Goal: Task Accomplishment & Management: Use online tool/utility

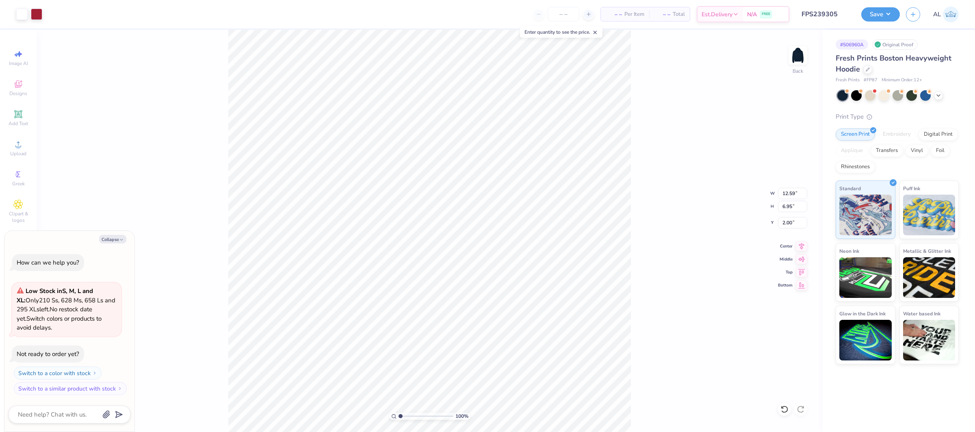
type textarea "x"
type input "5.63"
type input "3.11"
click at [14, 140] on icon at bounding box center [18, 144] width 10 height 10
click at [17, 151] on span "Upload" at bounding box center [18, 153] width 16 height 6
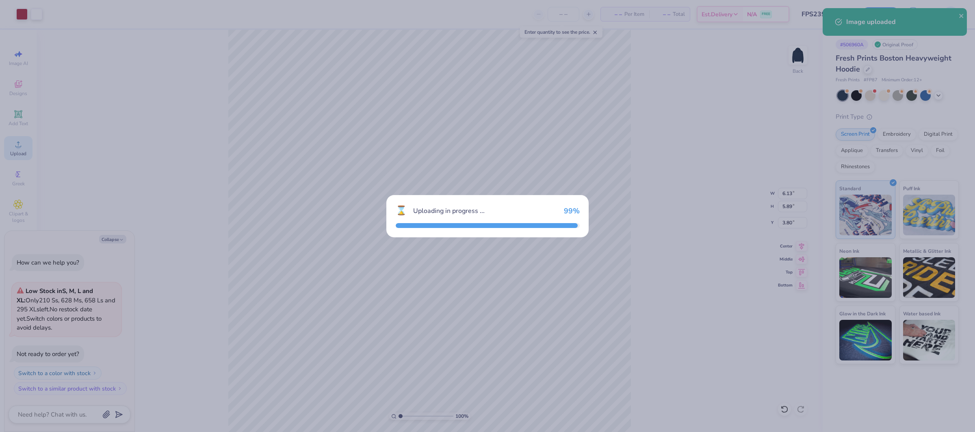
type textarea "x"
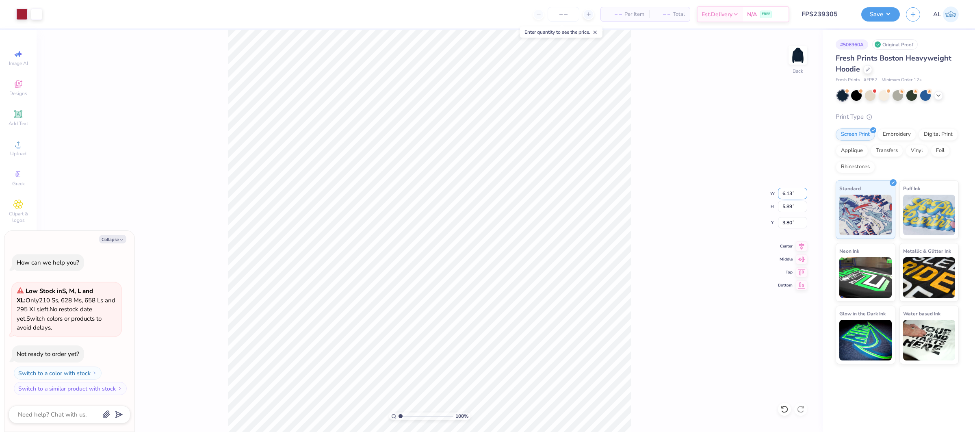
click at [788, 194] on input "6.13" at bounding box center [792, 193] width 29 height 11
type input "6"
type textarea "x"
type input "6.00"
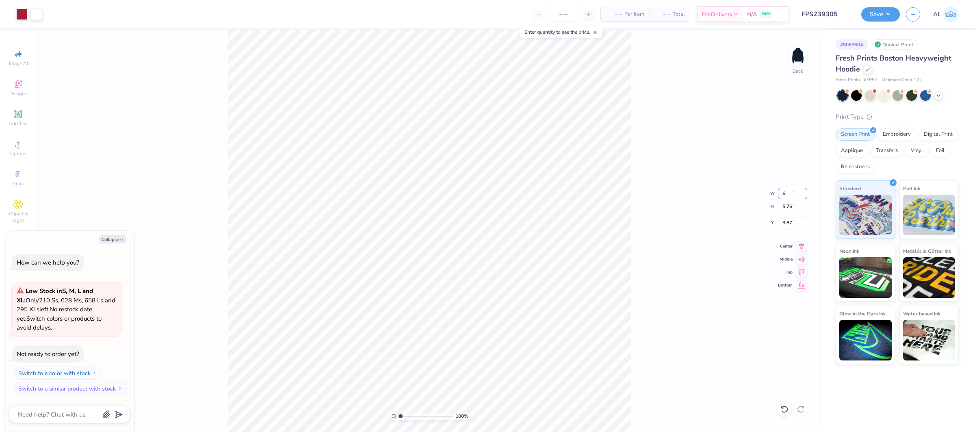
type input "5.76"
click at [802, 244] on icon at bounding box center [801, 244] width 5 height 7
click at [786, 225] on input "3.87" at bounding box center [792, 222] width 29 height 11
type input "3"
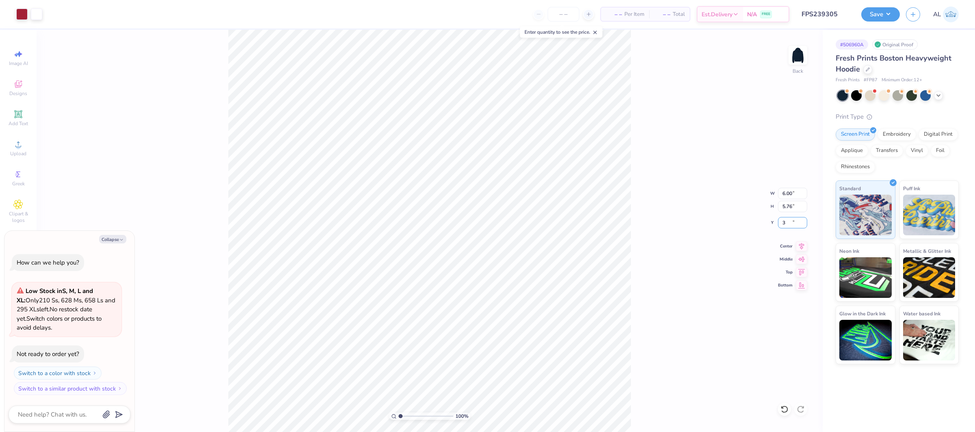
type textarea "x"
type input "3.00"
click at [456, 383] on li "Send to Back" at bounding box center [462, 386] width 64 height 16
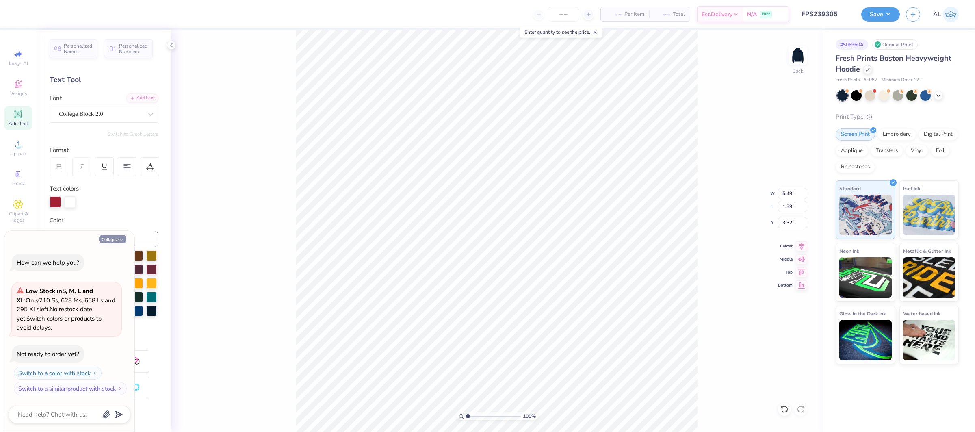
click at [118, 240] on button "Collapse" at bounding box center [112, 239] width 27 height 9
type textarea "x"
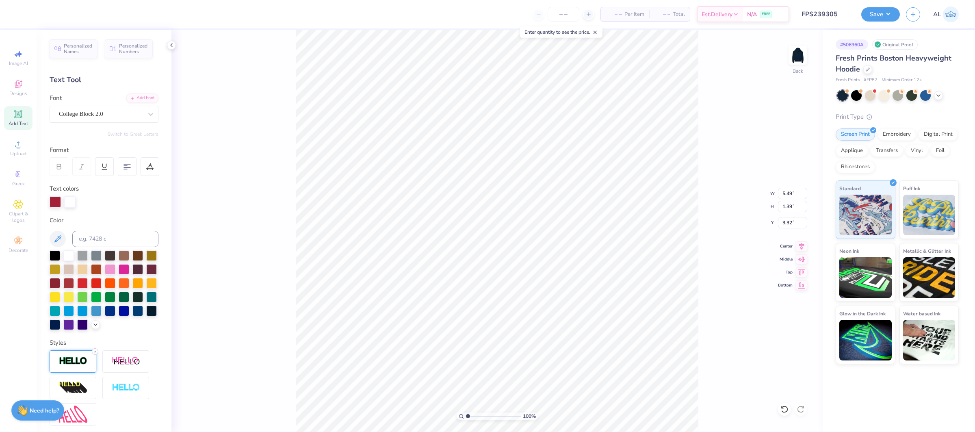
click at [93, 350] on icon at bounding box center [95, 351] width 5 height 5
type input "5.46"
type input "1.37"
type input "3.33"
type input "5.49"
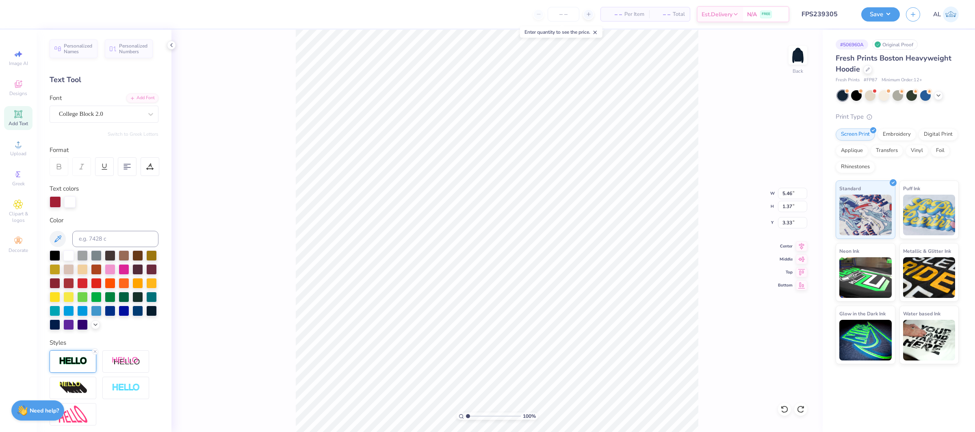
type input "1.39"
type input "3.32"
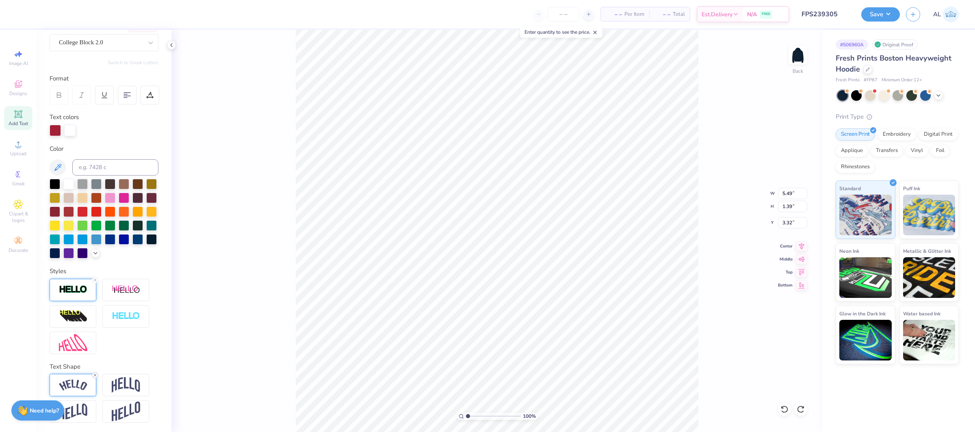
click at [96, 375] on icon at bounding box center [95, 374] width 5 height 5
type input "4.44"
type input "0.95"
type input "3.54"
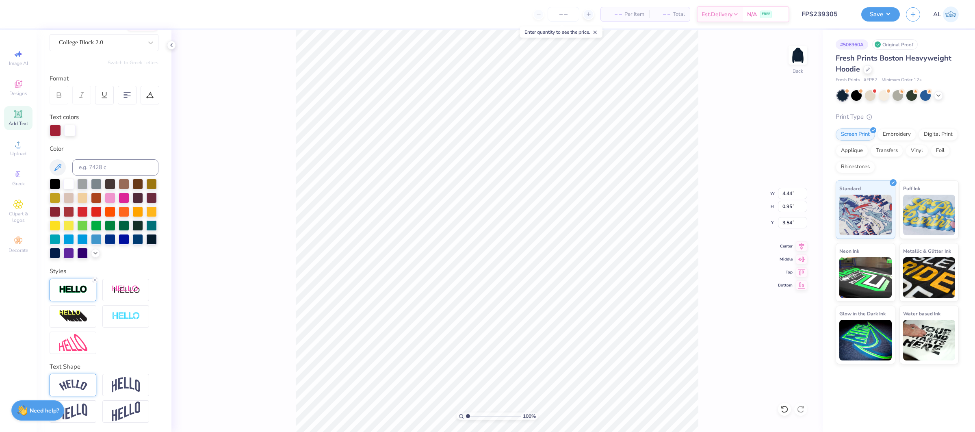
type textarea "Kappa"
type input "9.19"
type textarea "RUSH"
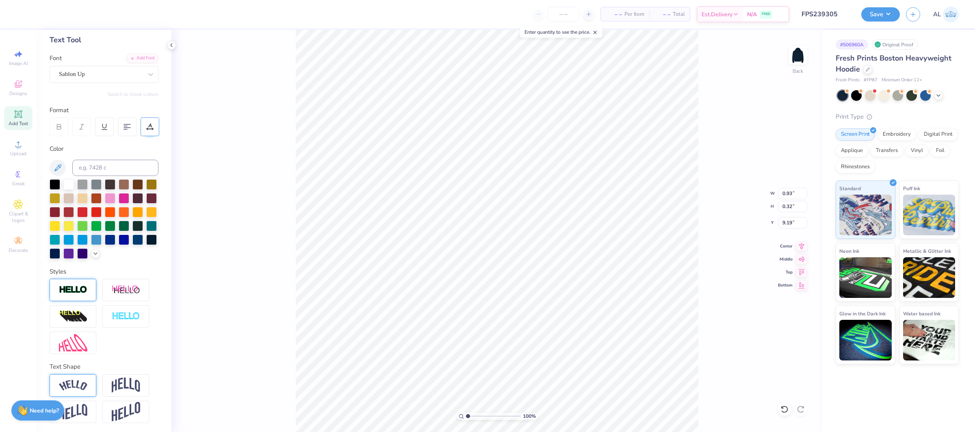
click at [149, 128] on icon at bounding box center [149, 126] width 7 height 7
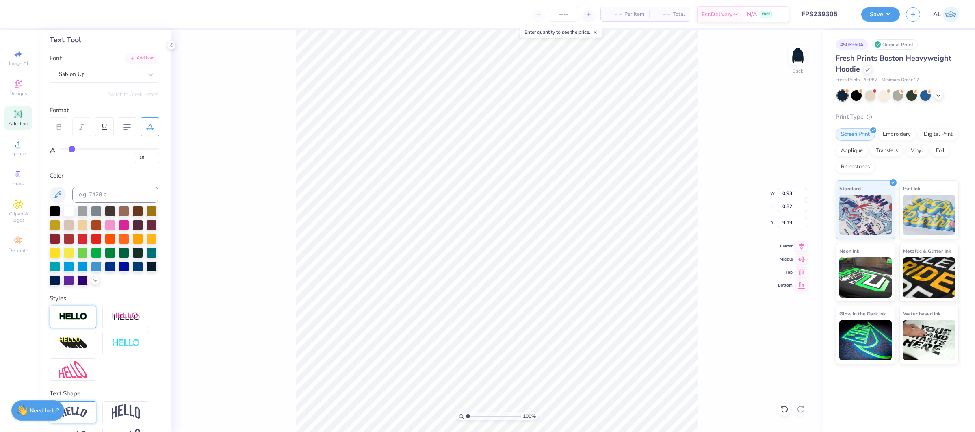
scroll to position [67, 0]
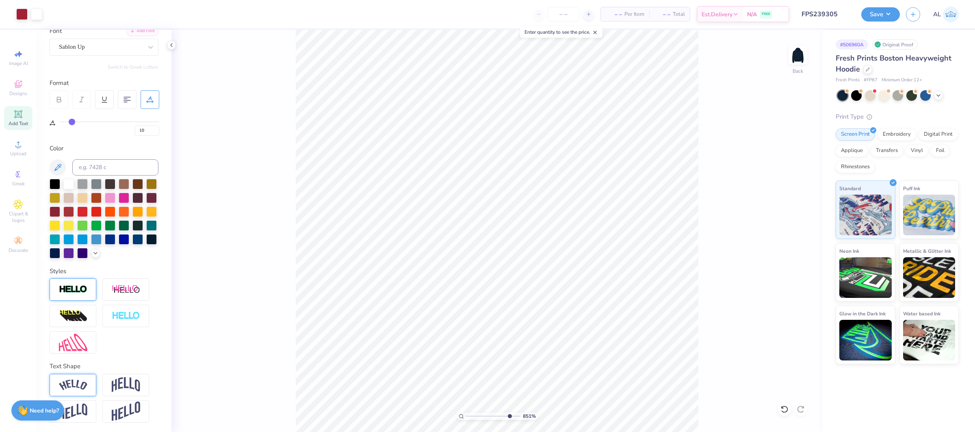
type input "8.35"
drag, startPoint x: 469, startPoint y: 415, endPoint x: 507, endPoint y: 412, distance: 38.7
click at [507, 412] on input "range" at bounding box center [493, 415] width 55 height 7
click at [150, 32] on div "Add Font" at bounding box center [142, 30] width 32 height 9
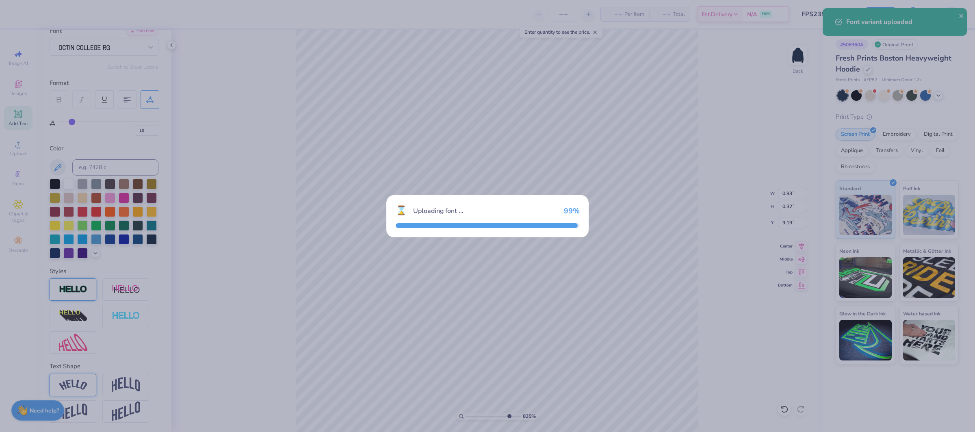
type input "1.10"
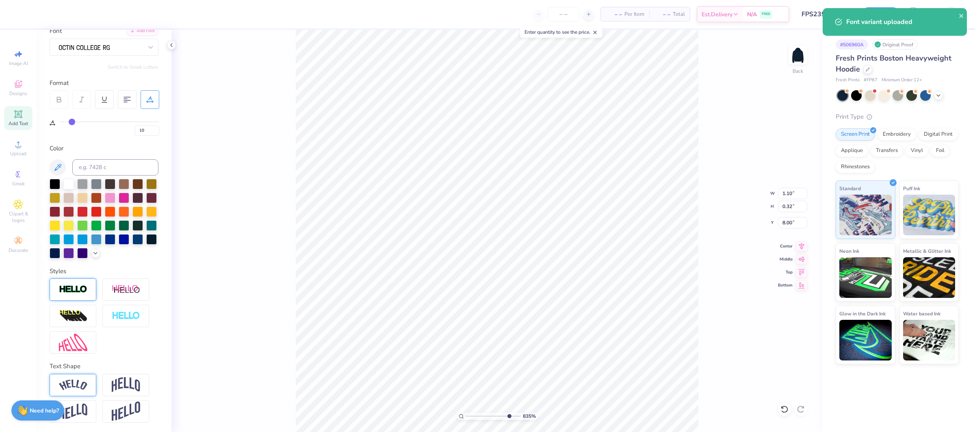
type input "8.00"
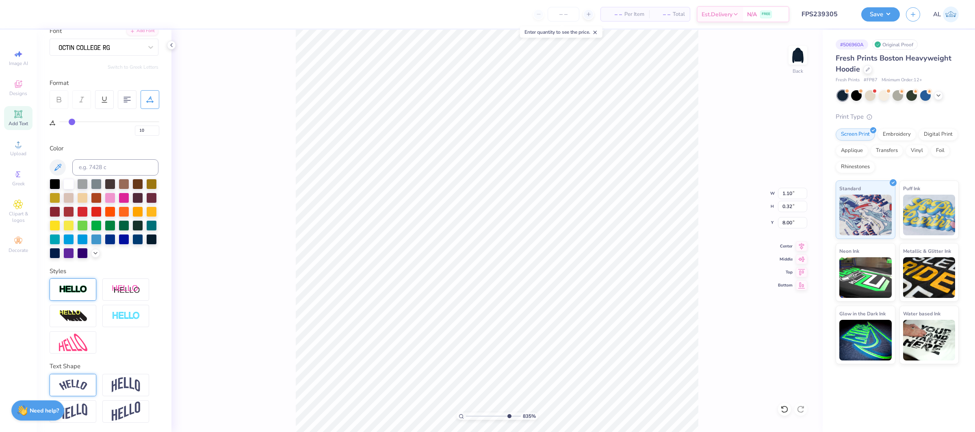
type input "0.97"
type input "0.28"
drag, startPoint x: 510, startPoint y: 417, endPoint x: 535, endPoint y: 417, distance: 24.8
type input "10"
click at [518, 417] on input "range" at bounding box center [492, 415] width 52 height 7
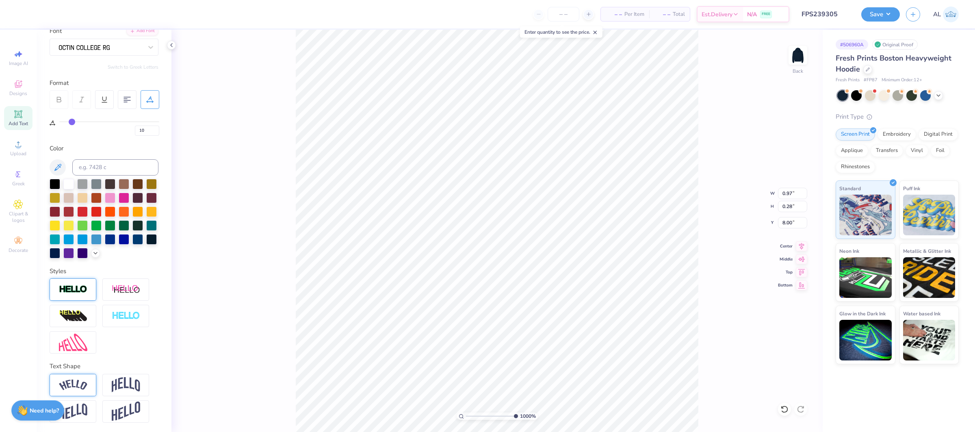
type input "0.96"
type input "1"
click at [460, 265] on li "Duplicate" at bounding box center [450, 266] width 64 height 16
type input "9.00"
drag, startPoint x: 490, startPoint y: 415, endPoint x: 497, endPoint y: 418, distance: 7.5
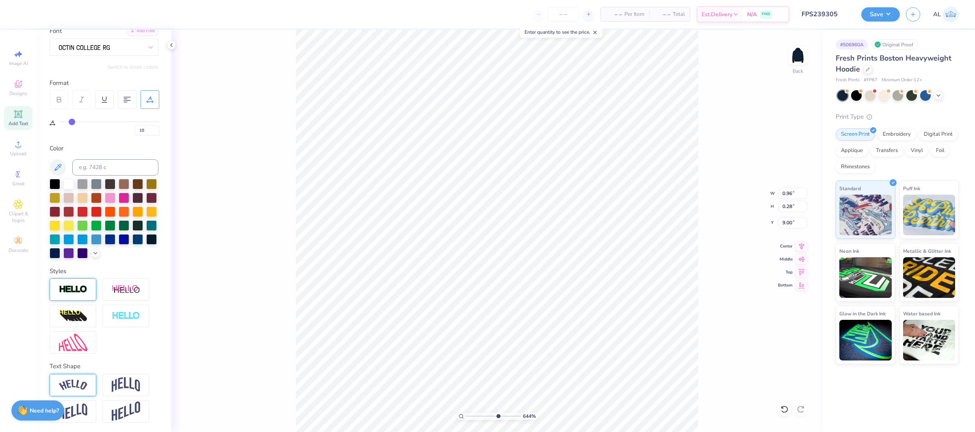
type input "6.44"
click at [497, 418] on input "range" at bounding box center [493, 415] width 55 height 7
type textarea "2025"
type input "8.00"
type input "2.4"
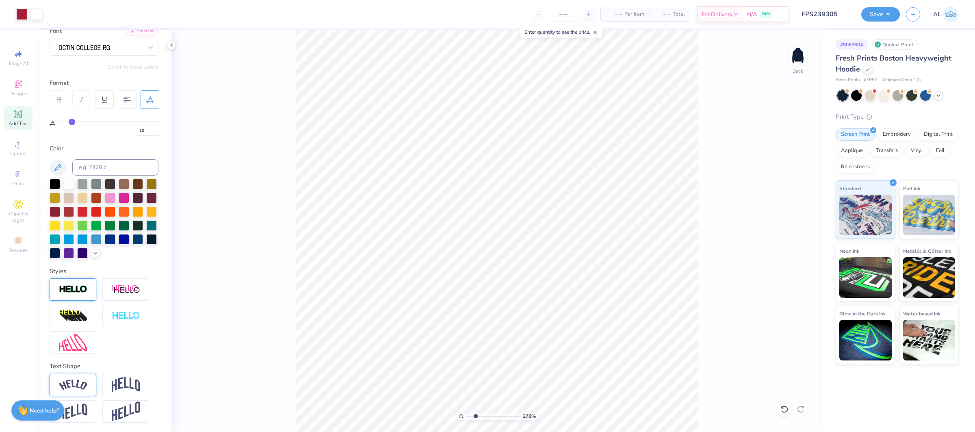
drag, startPoint x: 480, startPoint y: 419, endPoint x: 474, endPoint y: 416, distance: 6.6
click at [475, 418] on input "range" at bounding box center [493, 415] width 55 height 7
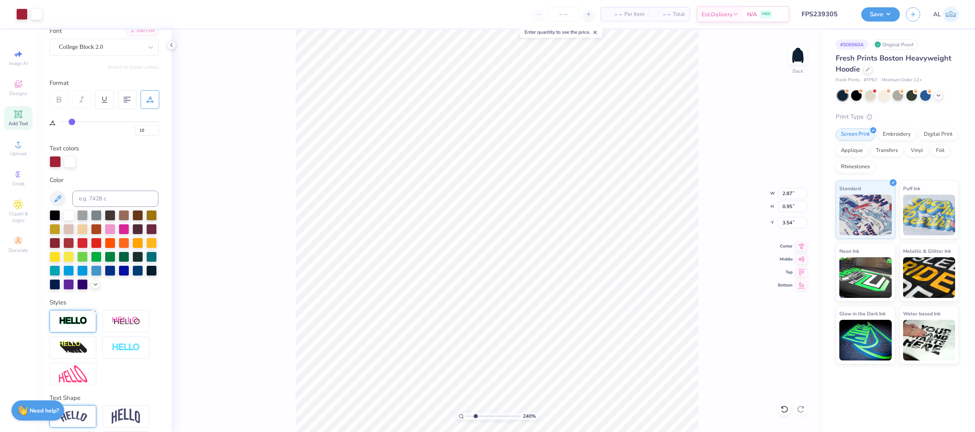
type input "0"
type input "3.00"
click at [784, 192] on input "2.87" at bounding box center [792, 193] width 29 height 11
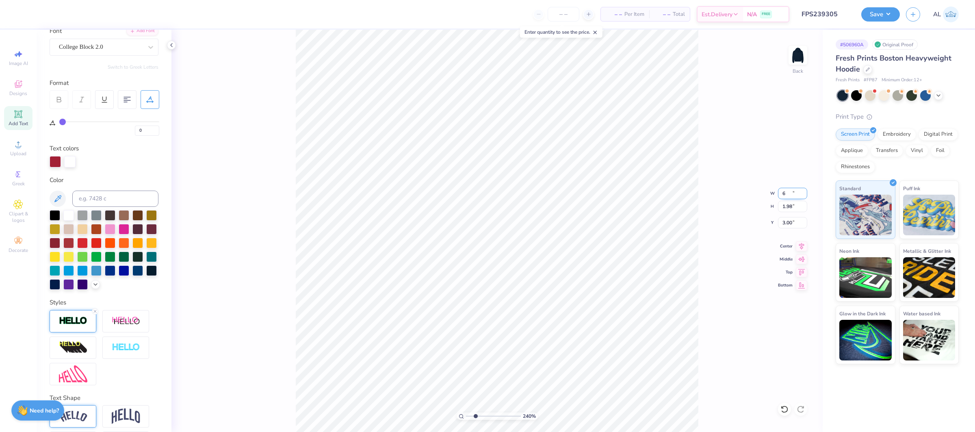
type input "6.00"
type input "1.98"
type input "3.00"
type input "1"
click at [527, 263] on li "Duplicate" at bounding box center [521, 260] width 64 height 16
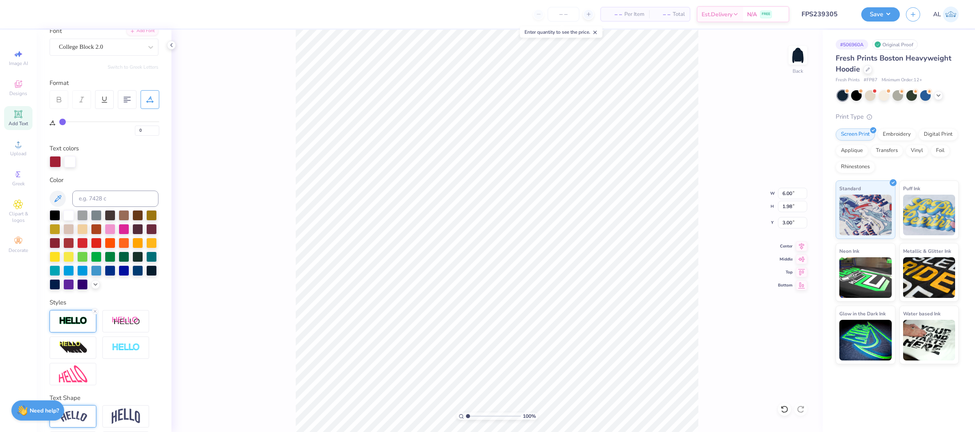
type input "4.00"
drag, startPoint x: 487, startPoint y: 414, endPoint x: 470, endPoint y: 419, distance: 17.6
type input "1.53"
click at [470, 419] on input "range" at bounding box center [493, 415] width 55 height 7
type input "5.37"
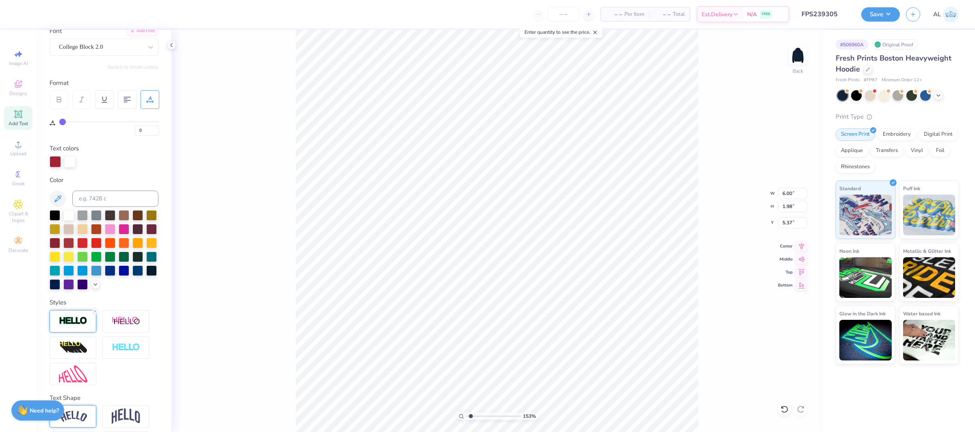
type textarea "SIGMA"
type input "5.44"
drag, startPoint x: 475, startPoint y: 415, endPoint x: 501, endPoint y: 415, distance: 26.4
type input "7.22"
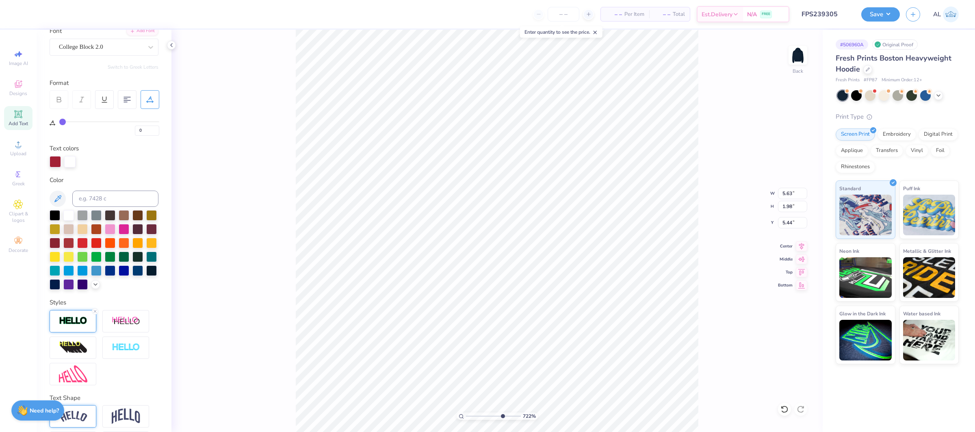
click at [501, 415] on input "range" at bounding box center [493, 415] width 55 height 7
type input "5.32"
drag, startPoint x: 500, startPoint y: 415, endPoint x: 474, endPoint y: 415, distance: 26.0
type input "2.27"
click at [474, 415] on input "range" at bounding box center [493, 415] width 55 height 7
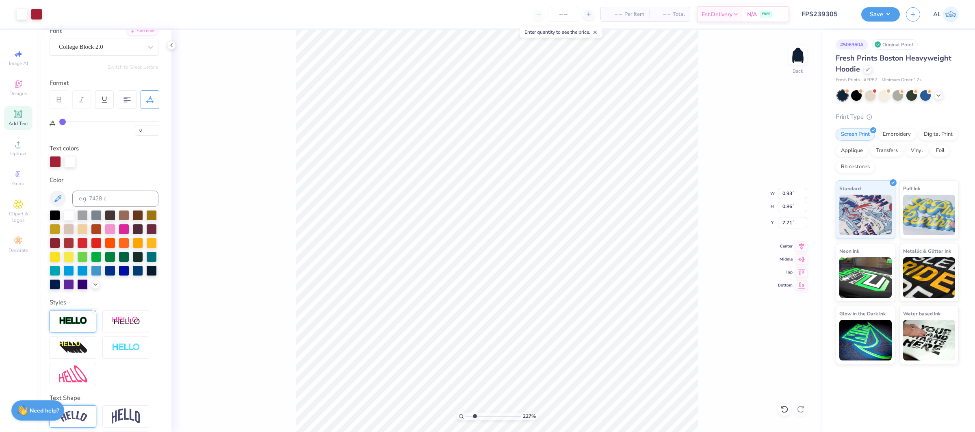
type input "7.71"
drag, startPoint x: 476, startPoint y: 417, endPoint x: 517, endPoint y: 418, distance: 41.4
type input "10"
click at [517, 418] on input "range" at bounding box center [492, 415] width 52 height 7
type input "7.57"
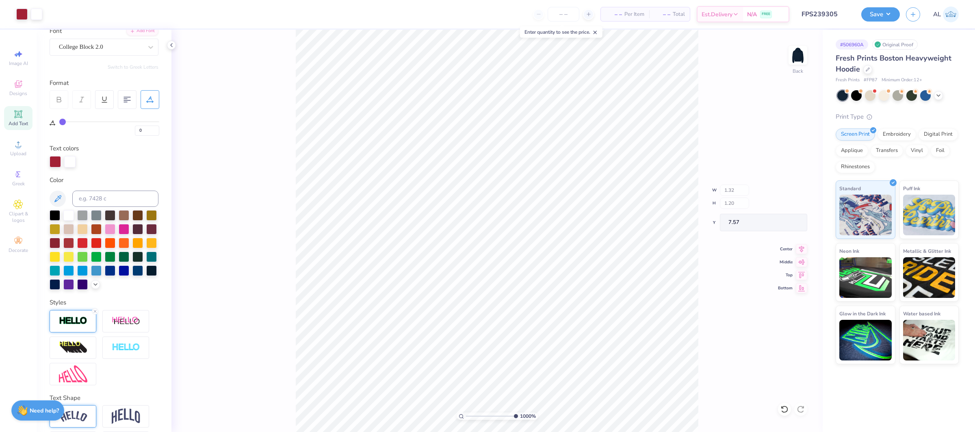
type input "1.32"
type input "1.20"
type input "1.32"
type input "1.20"
drag, startPoint x: 87, startPoint y: 324, endPoint x: 98, endPoint y: 333, distance: 14.4
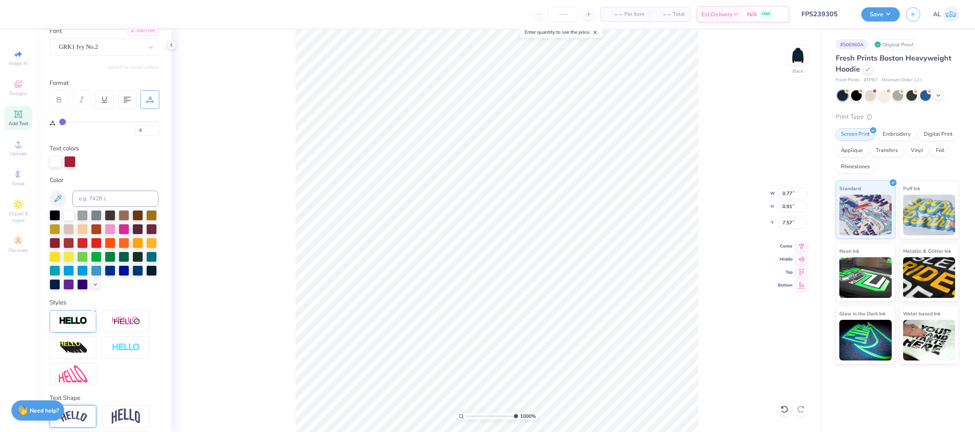
click at [87, 324] on div at bounding box center [73, 321] width 47 height 22
drag, startPoint x: 149, startPoint y: 363, endPoint x: 106, endPoint y: 359, distance: 44.0
click at [106, 359] on div "5" at bounding box center [104, 359] width 109 height 15
type input "4"
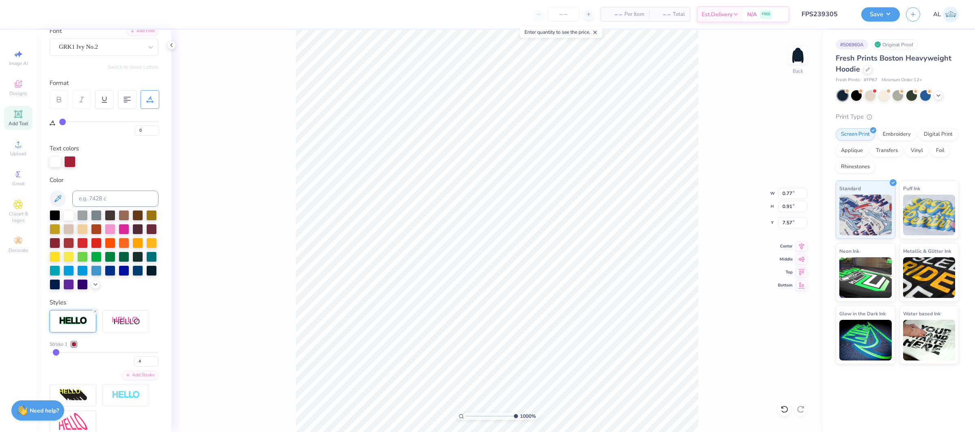
type input "0.90"
drag, startPoint x: 139, startPoint y: 361, endPoint x: 133, endPoint y: 361, distance: 6.1
click at [134, 361] on input "4" at bounding box center [146, 361] width 24 height 10
type input "5"
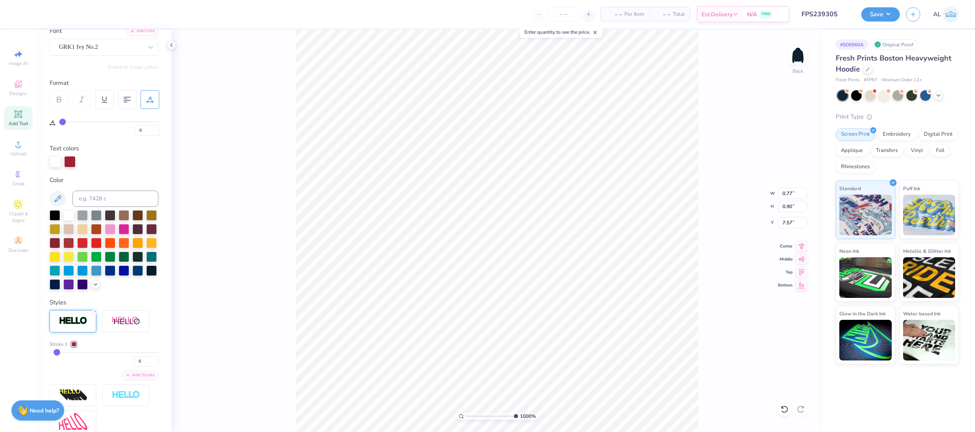
type input "0.91"
type input "1.33"
type input "1.21"
type input "1.30"
type input "1.19"
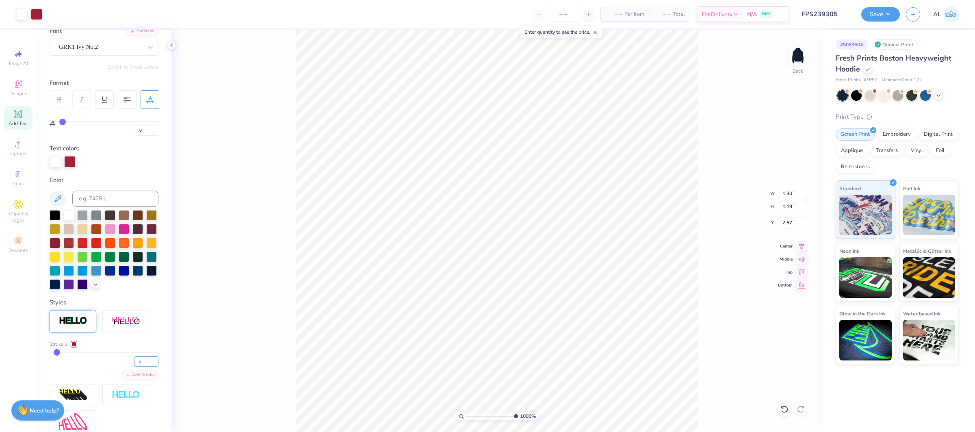
click at [106, 358] on div "5" at bounding box center [104, 359] width 109 height 15
type input "6"
type input "1.31"
type input "7.56"
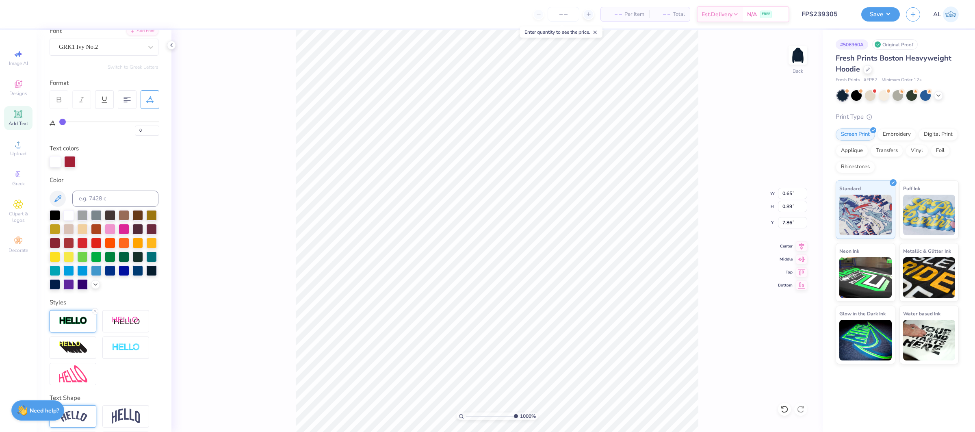
click at [77, 324] on img at bounding box center [73, 320] width 28 height 9
drag, startPoint x: 143, startPoint y: 362, endPoint x: 120, endPoint y: 360, distance: 22.8
click at [120, 360] on div "5" at bounding box center [104, 359] width 109 height 15
type input "6"
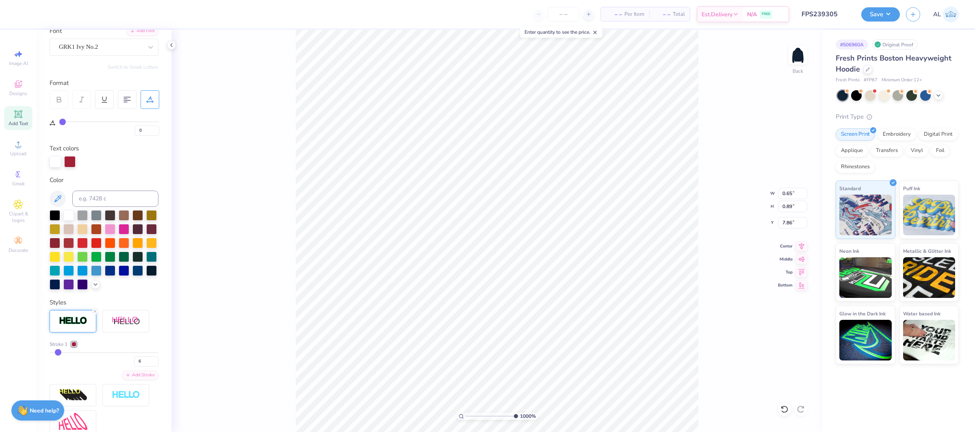
type input "0.66"
type input "0.90"
type input "0.77"
type input "7.55"
type input "1.31"
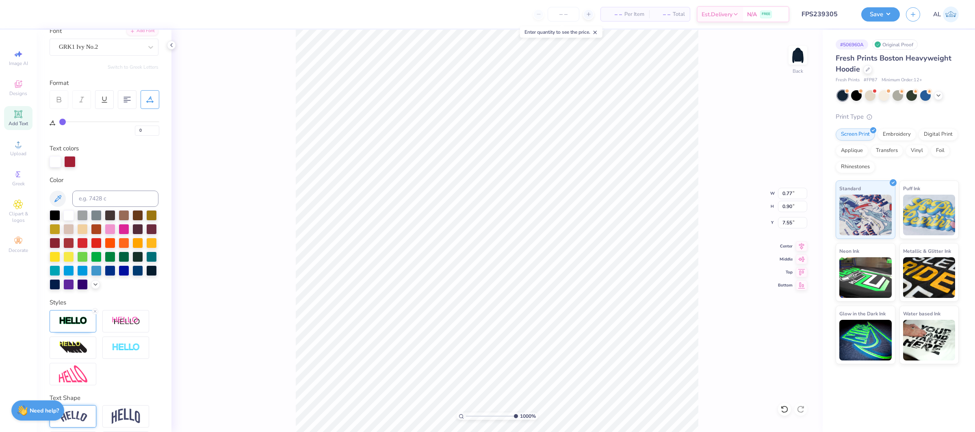
type input "1.21"
type input "1.34"
type input "1.23"
type input "7.85"
type input "0.78"
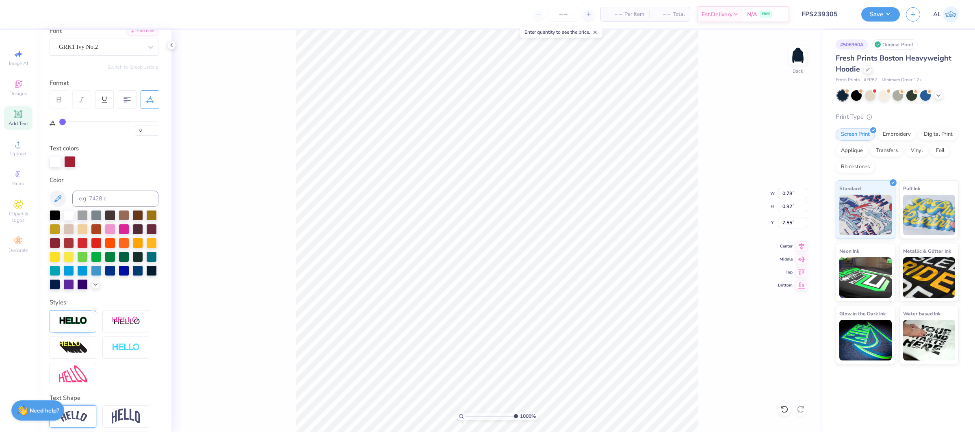
type input "7.54"
click at [450, 409] on div "100 %" at bounding box center [497, 231] width 402 height 402
type input "3.77"
drag, startPoint x: 492, startPoint y: 415, endPoint x: 483, endPoint y: 413, distance: 9.6
click at [482, 414] on input "range" at bounding box center [493, 415] width 55 height 7
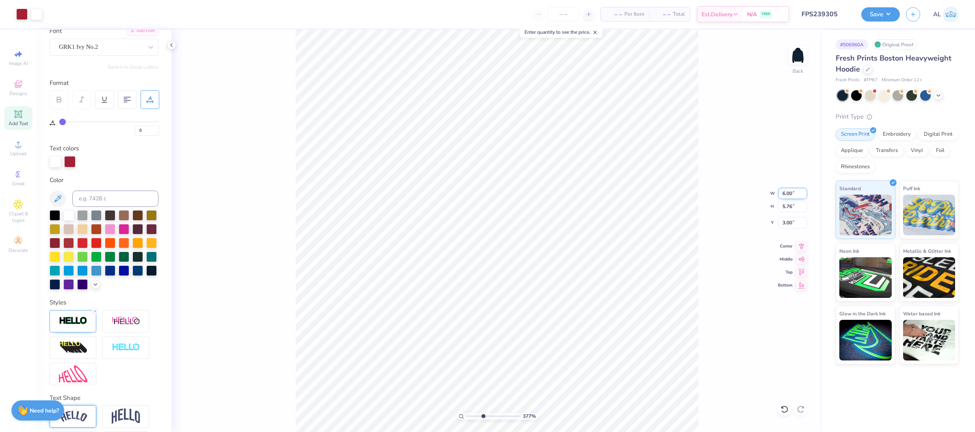
click at [790, 195] on input "6.00" at bounding box center [792, 193] width 29 height 11
type input "10.00"
type input "9.60"
type input "1.08"
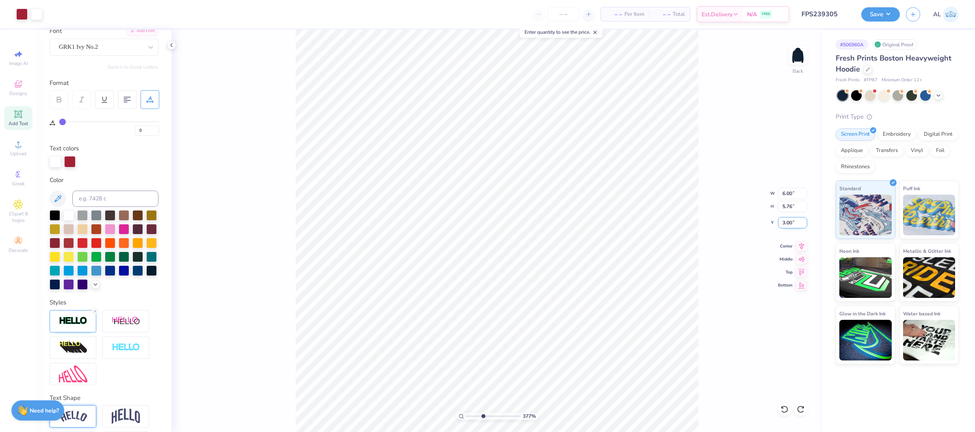
click at [788, 225] on input "3.00" at bounding box center [792, 222] width 29 height 11
type input "7.24"
click at [428, 415] on div "377 %" at bounding box center [497, 231] width 402 height 402
drag, startPoint x: 480, startPoint y: 416, endPoint x: 448, endPoint y: 417, distance: 32.1
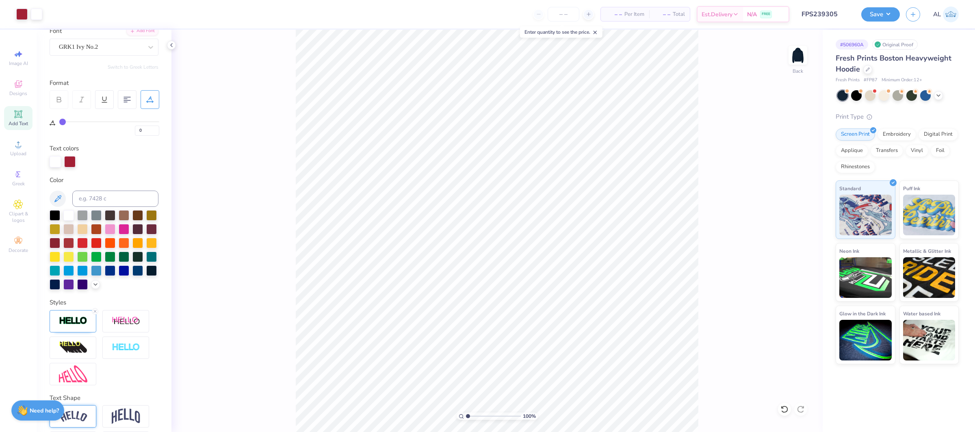
type input "1"
click at [466, 417] on input "range" at bounding box center [493, 415] width 55 height 7
click at [785, 218] on input "7.24" at bounding box center [792, 222] width 29 height 11
type input "3.00"
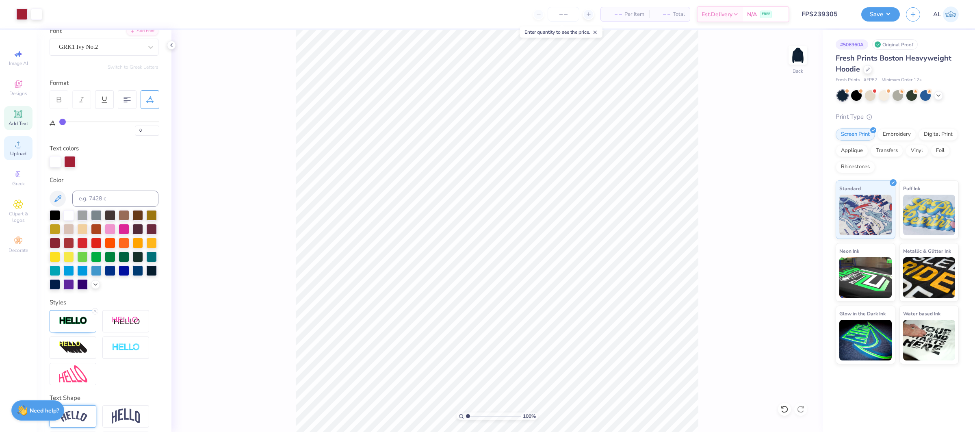
click at [24, 152] on span "Upload" at bounding box center [18, 153] width 16 height 6
click at [11, 151] on span "Upload" at bounding box center [18, 153] width 16 height 6
click at [14, 139] on icon at bounding box center [18, 144] width 10 height 10
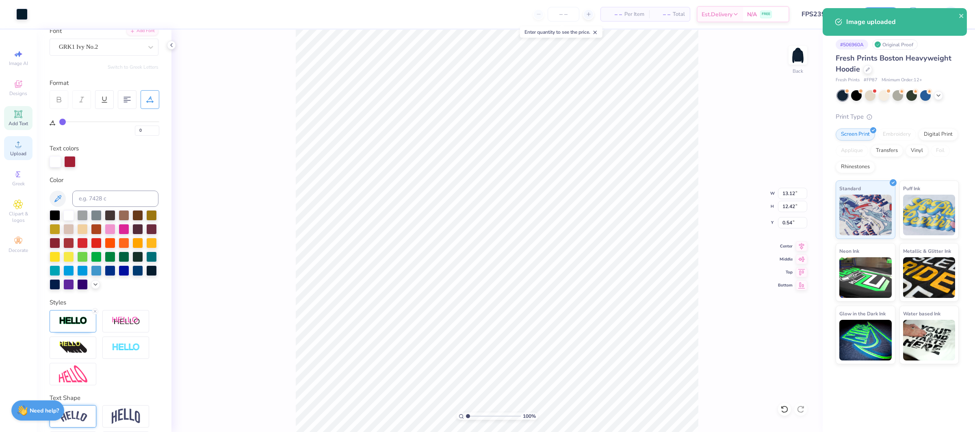
type input "6.31"
type input "5.97"
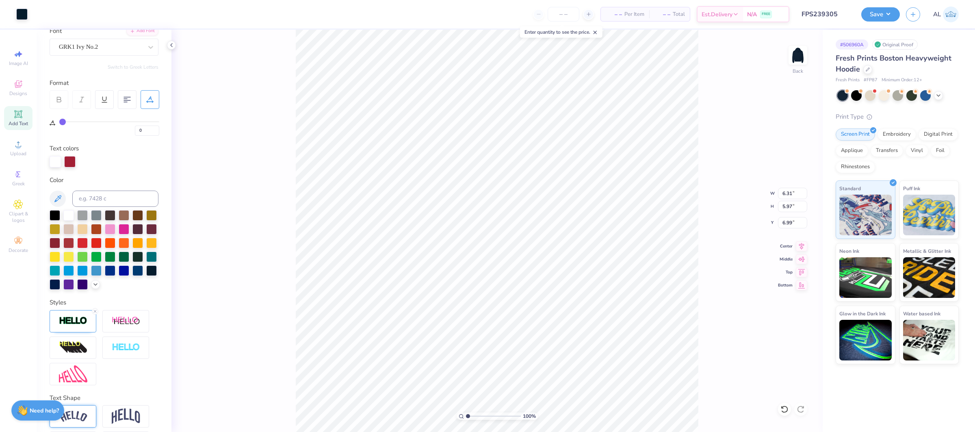
type input "1.90"
type input "5.81"
drag, startPoint x: 468, startPoint y: 416, endPoint x: 494, endPoint y: 415, distance: 26.0
click at [494, 415] on input "range" at bounding box center [493, 415] width 55 height 7
type input "2.72"
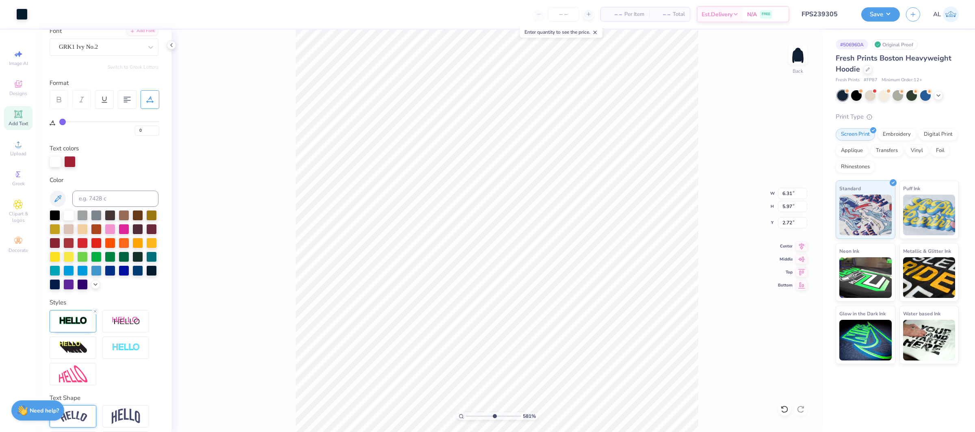
type input "6.47"
type input "6.12"
type input "2.70"
type input "6.54"
type input "6.19"
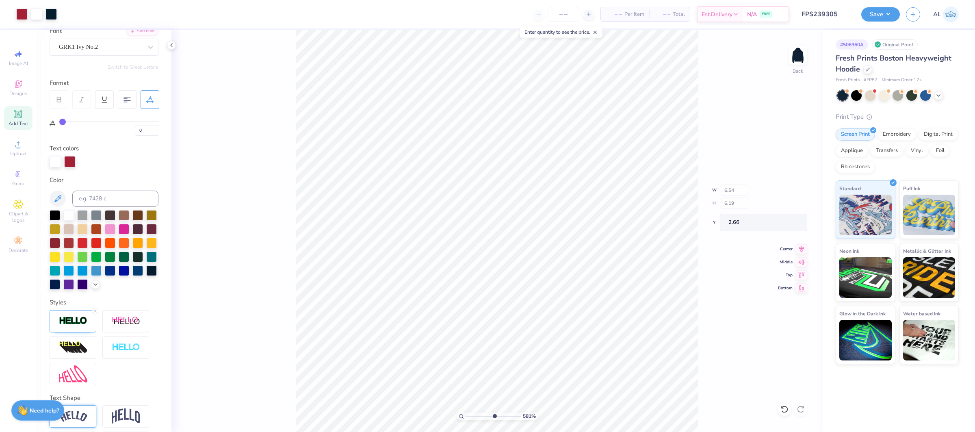
type input "2.67"
drag, startPoint x: 492, startPoint y: 416, endPoint x: 450, endPoint y: 415, distance: 41.9
type input "1"
click at [466, 415] on input "range" at bounding box center [493, 415] width 55 height 7
click at [792, 222] on input "7.24" at bounding box center [792, 222] width 29 height 11
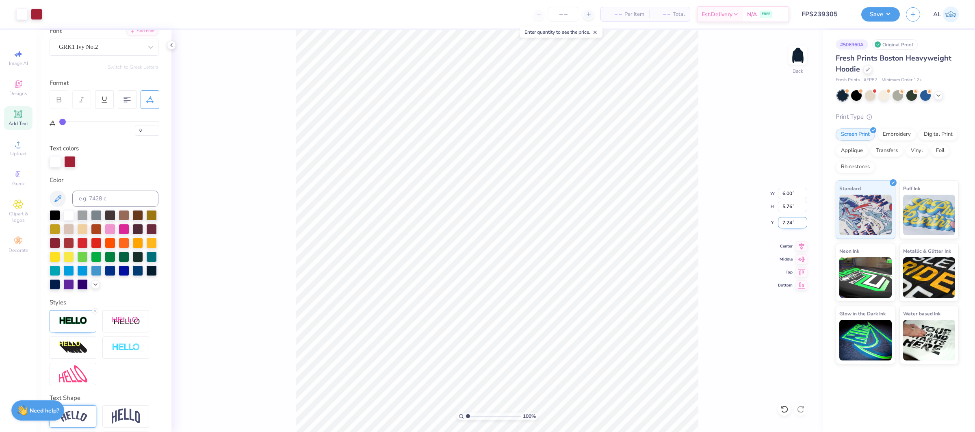
click at [792, 222] on input "7.24" at bounding box center [792, 222] width 29 height 11
click at [787, 223] on input "7.24" at bounding box center [792, 222] width 29 height 11
type input "3.00"
type input "6.00"
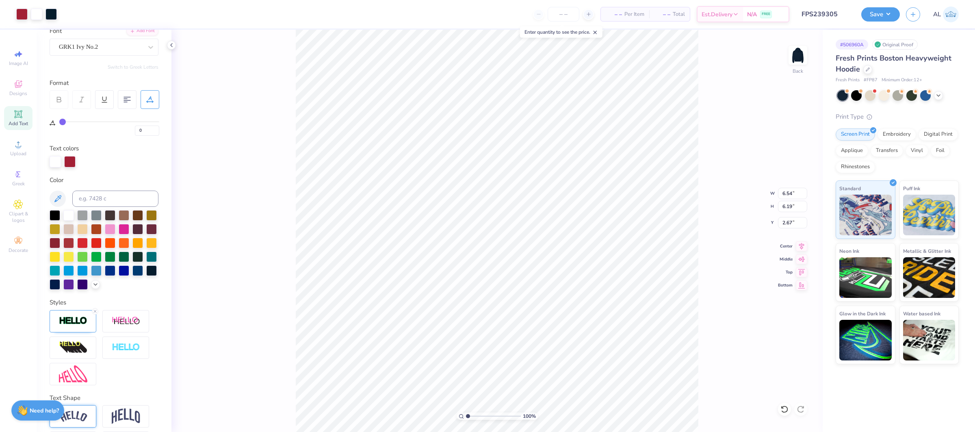
type input "5.76"
type input "3.00"
click at [481, 414] on input "range" at bounding box center [493, 415] width 55 height 7
type input "1"
click at [466, 413] on input "range" at bounding box center [493, 415] width 55 height 7
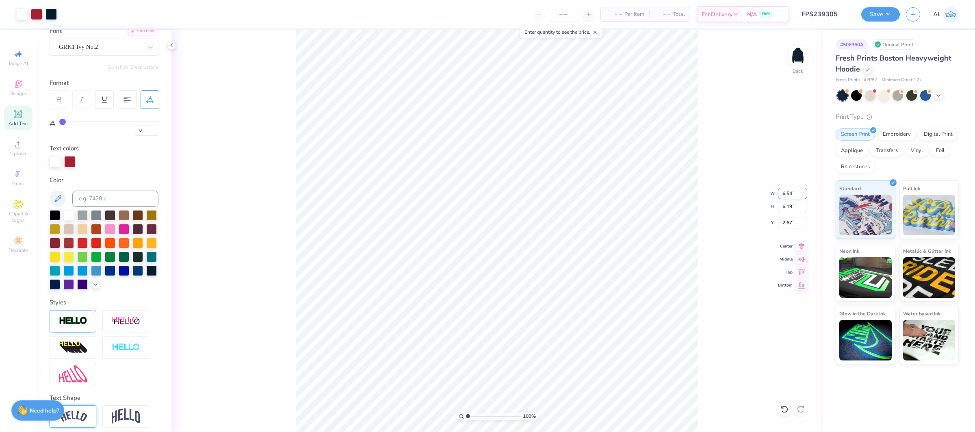
click at [787, 192] on input "6.54" at bounding box center [792, 193] width 29 height 11
type input "10.00"
type input "9.46"
type input "1.03"
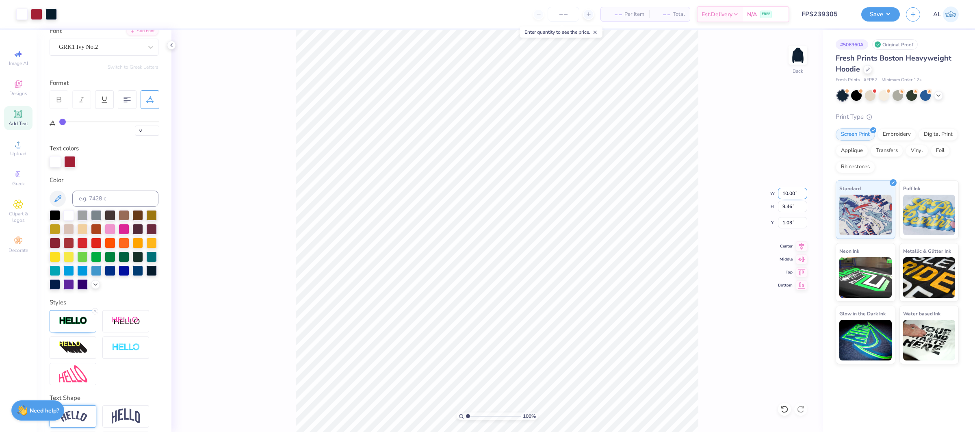
click at [790, 192] on input "10.00" at bounding box center [792, 193] width 29 height 11
type input "8.00"
type input "7.57"
type input "1.97"
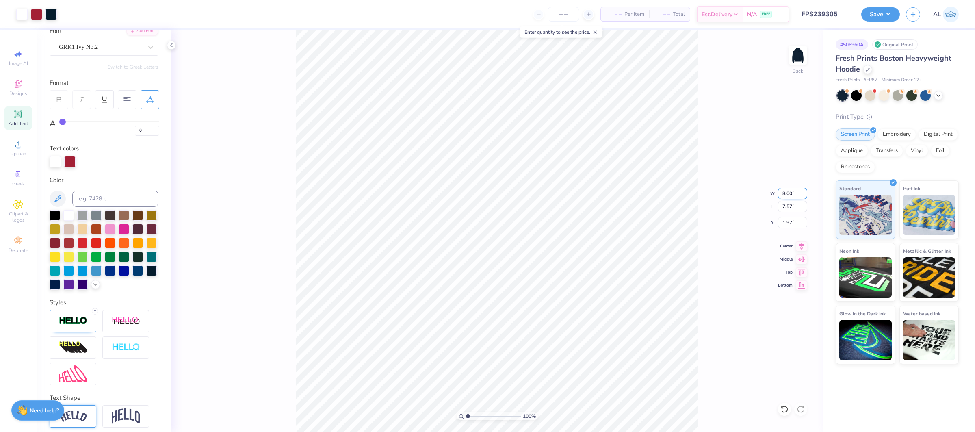
click at [783, 192] on input "8.00" at bounding box center [792, 193] width 29 height 11
type input "7.00"
type input "6.63"
type input "2.45"
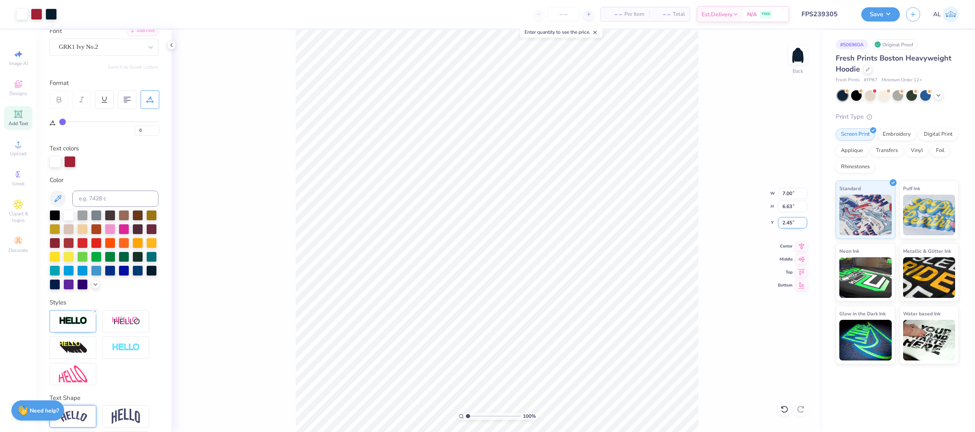
click at [781, 223] on input "2.45" at bounding box center [792, 222] width 29 height 11
type input "3.00"
click at [786, 220] on input "3.00" at bounding box center [792, 222] width 29 height 11
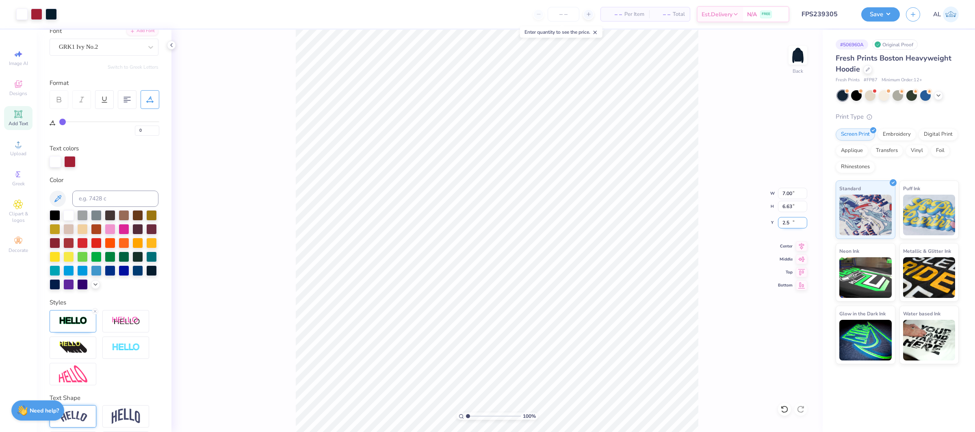
type input "2.50"
click at [877, 22] on div "Save AL" at bounding box center [918, 14] width 114 height 28
click at [877, 16] on button "Save" at bounding box center [880, 13] width 39 height 14
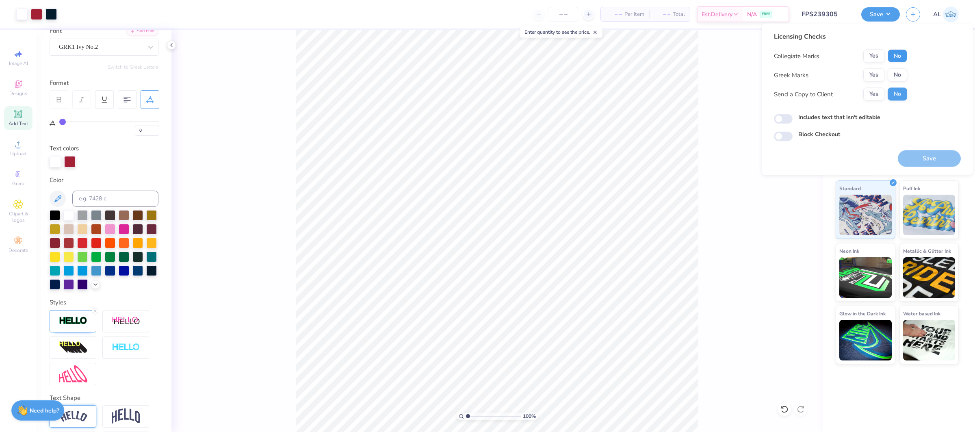
click at [894, 62] on button "No" at bounding box center [896, 56] width 19 height 13
click at [869, 74] on button "Yes" at bounding box center [873, 75] width 21 height 13
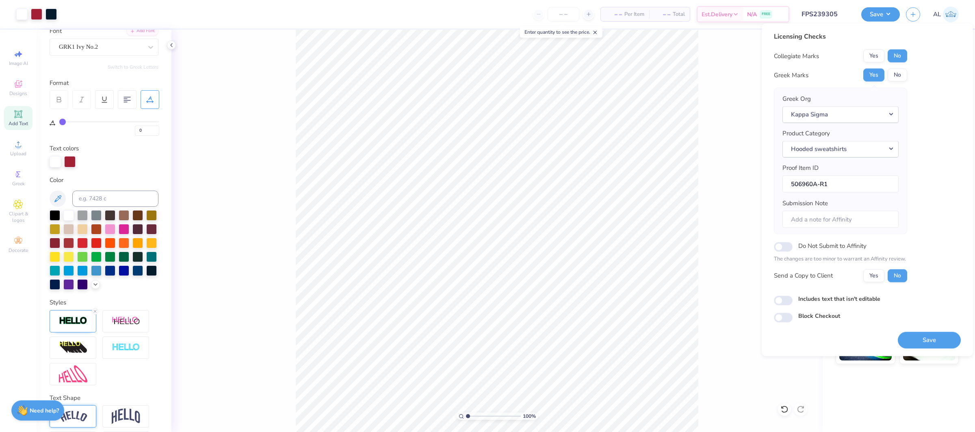
click at [932, 329] on div "Save" at bounding box center [928, 335] width 63 height 26
click at [932, 336] on button "Save" at bounding box center [928, 339] width 63 height 17
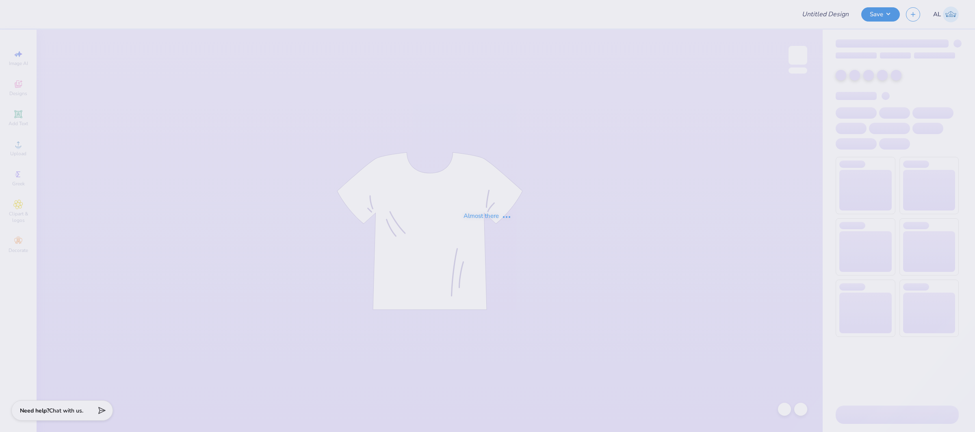
type input "FPS239305"
